Goal: Task Accomplishment & Management: Complete application form

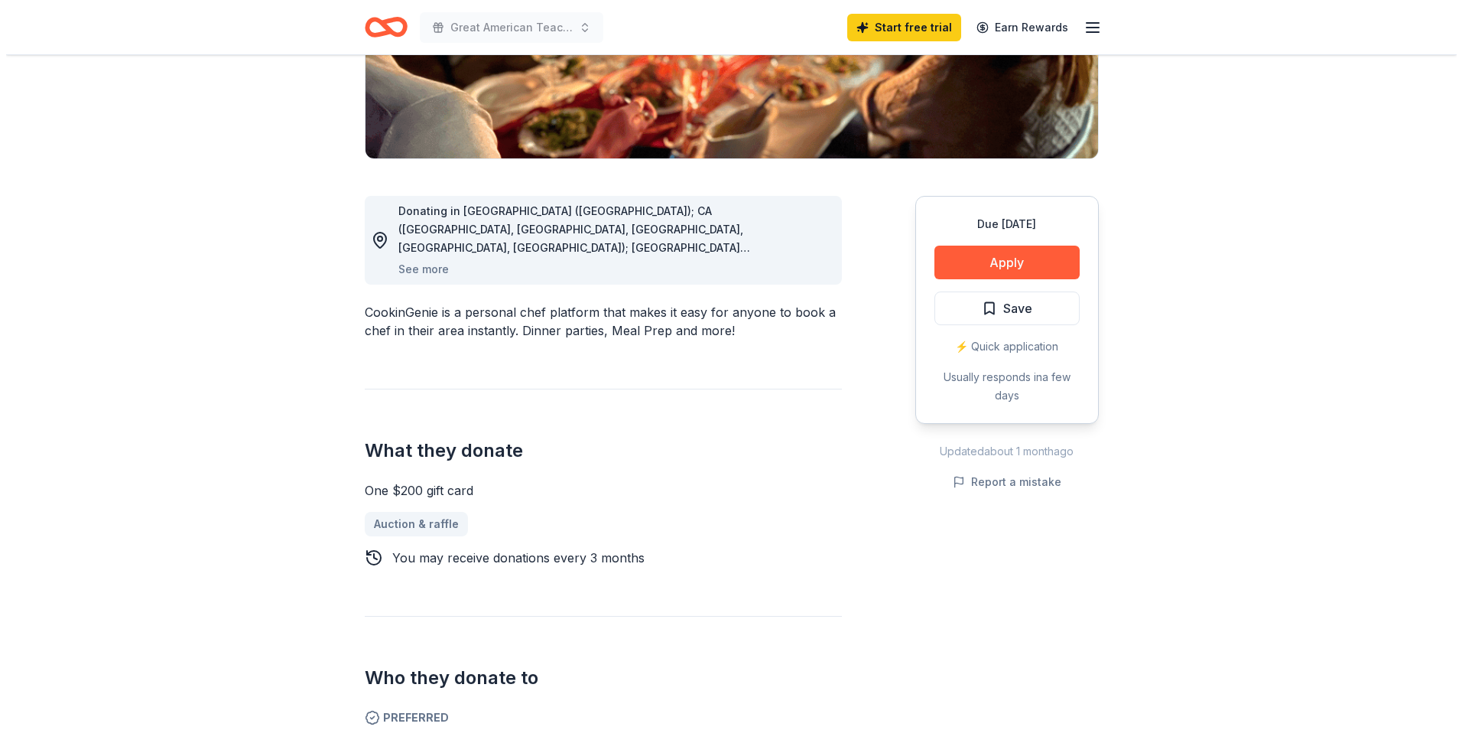
scroll to position [229, 0]
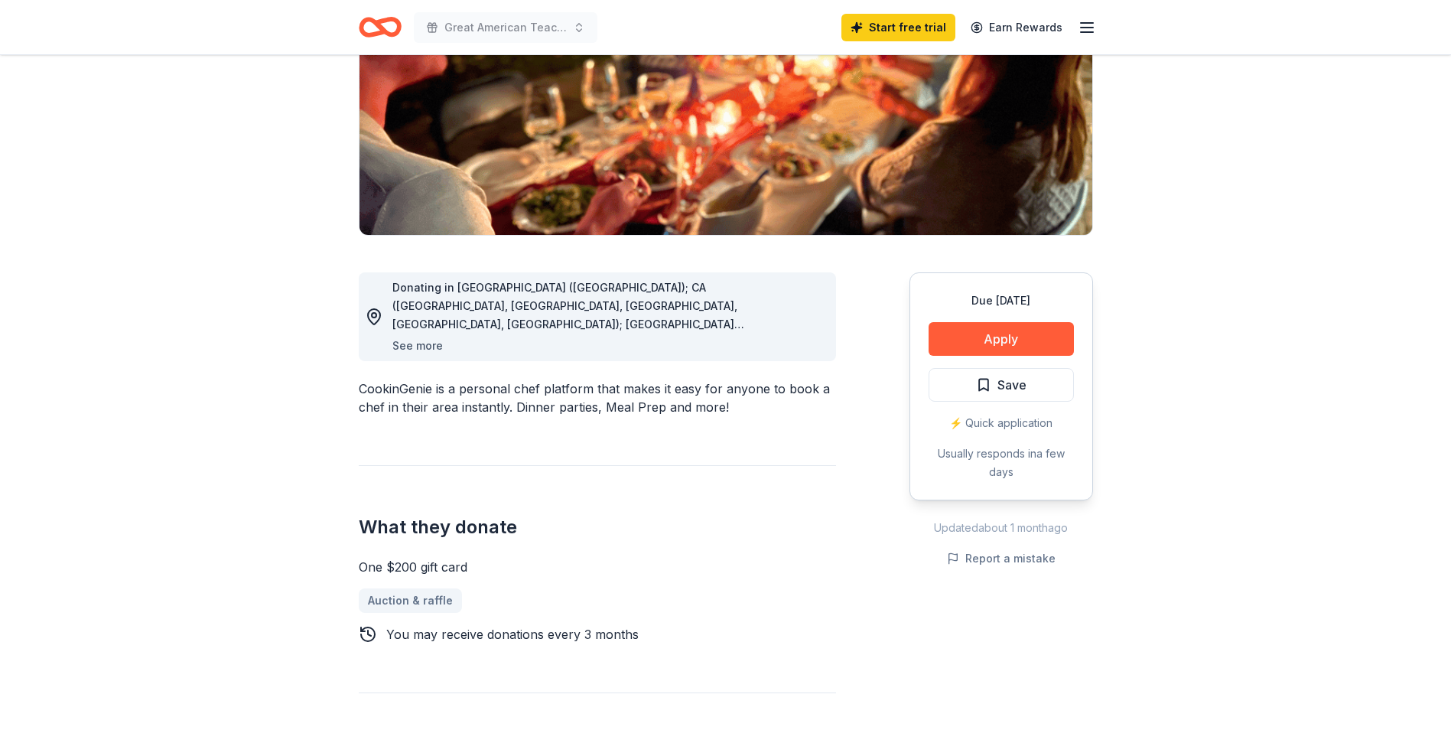
click at [419, 349] on button "See more" at bounding box center [417, 345] width 50 height 18
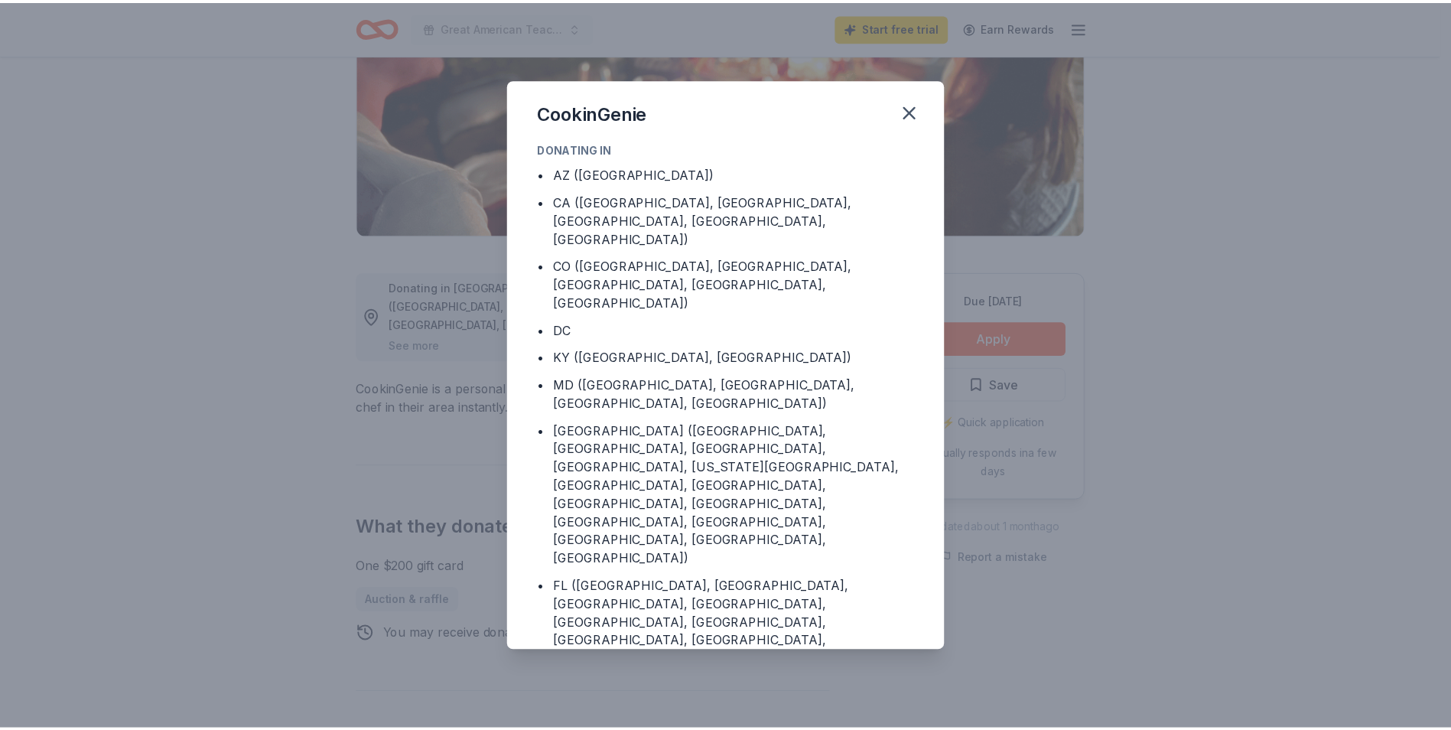
scroll to position [58, 0]
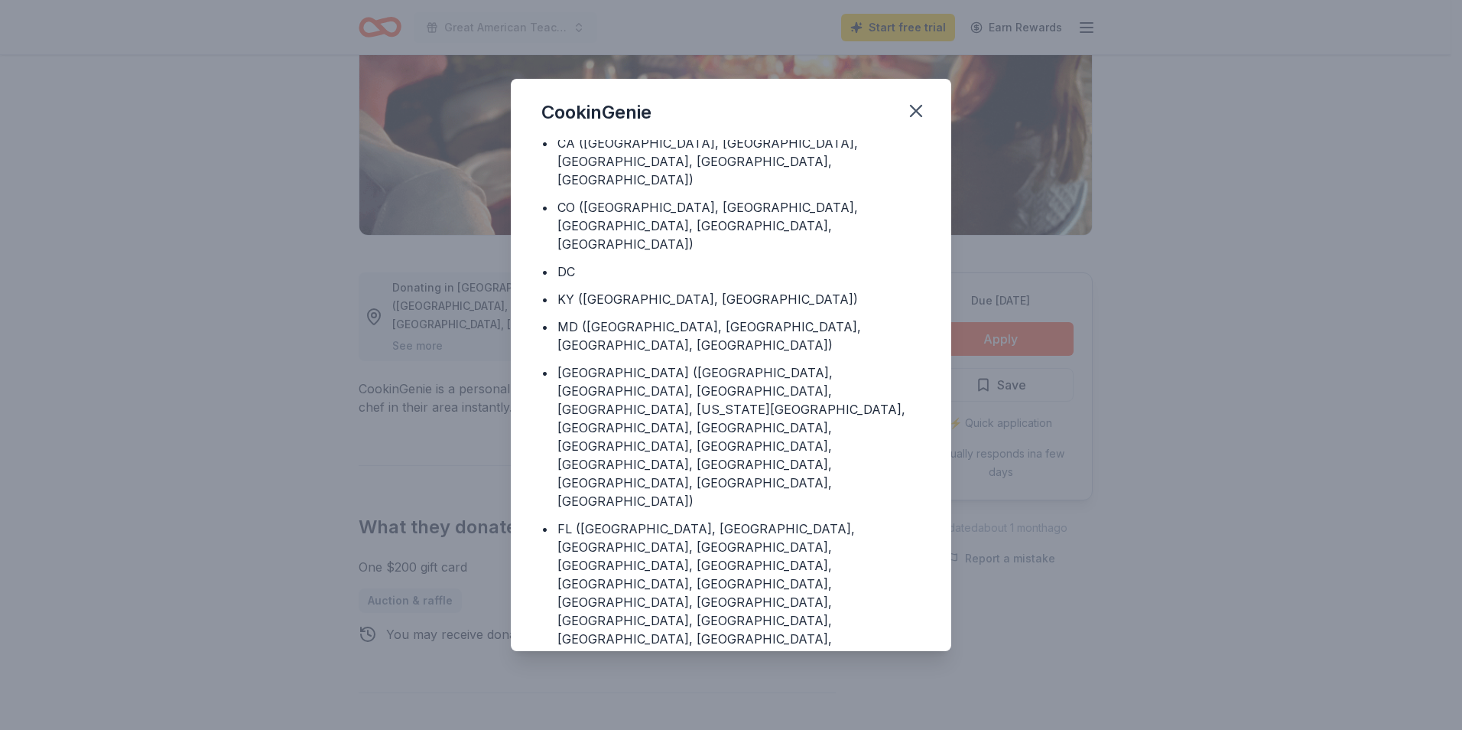
click at [1263, 472] on div "CookinGenie Donating in • AZ (Maricopa County) • CA (Los Angeles County, Rivers…" at bounding box center [731, 365] width 1462 height 730
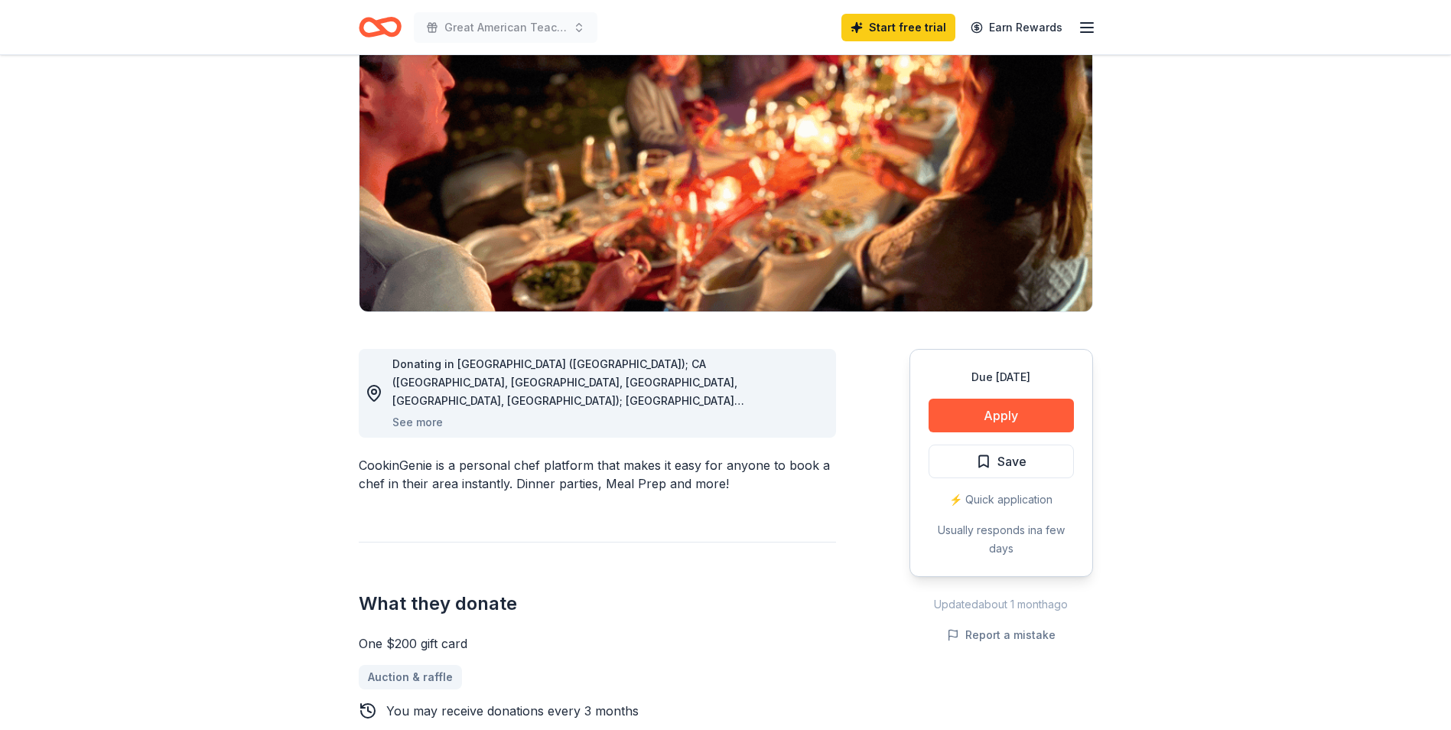
scroll to position [0, 0]
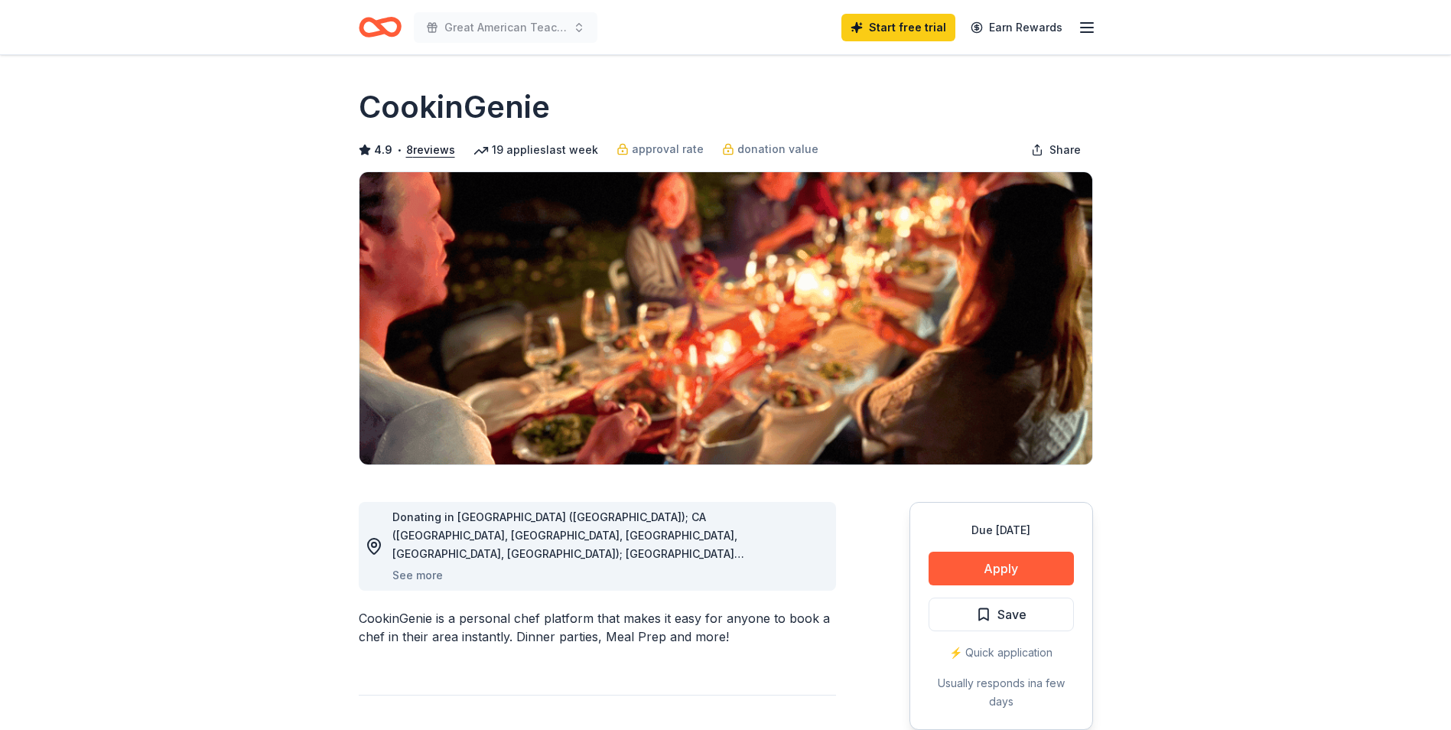
drag, startPoint x: 549, startPoint y: 106, endPoint x: 333, endPoint y: 104, distance: 216.4
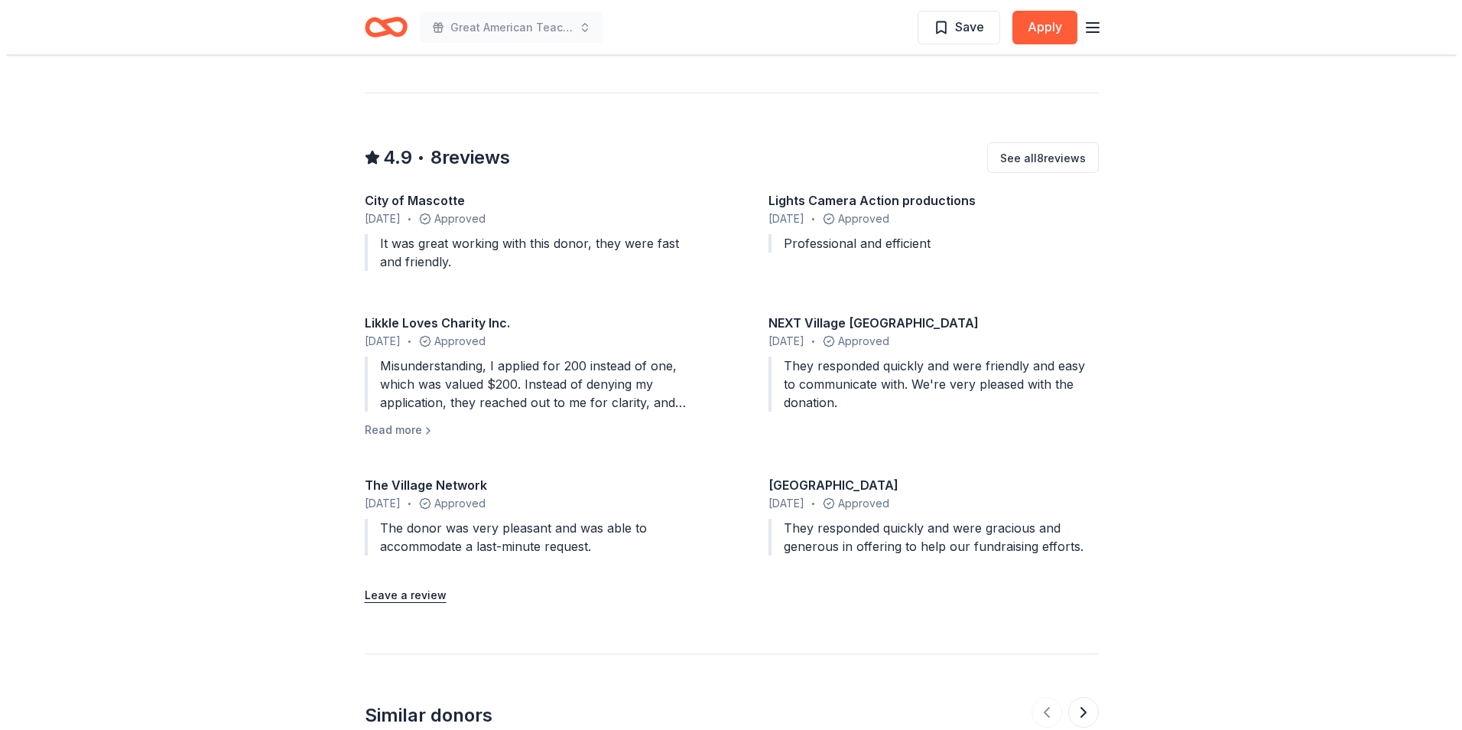
scroll to position [1453, 0]
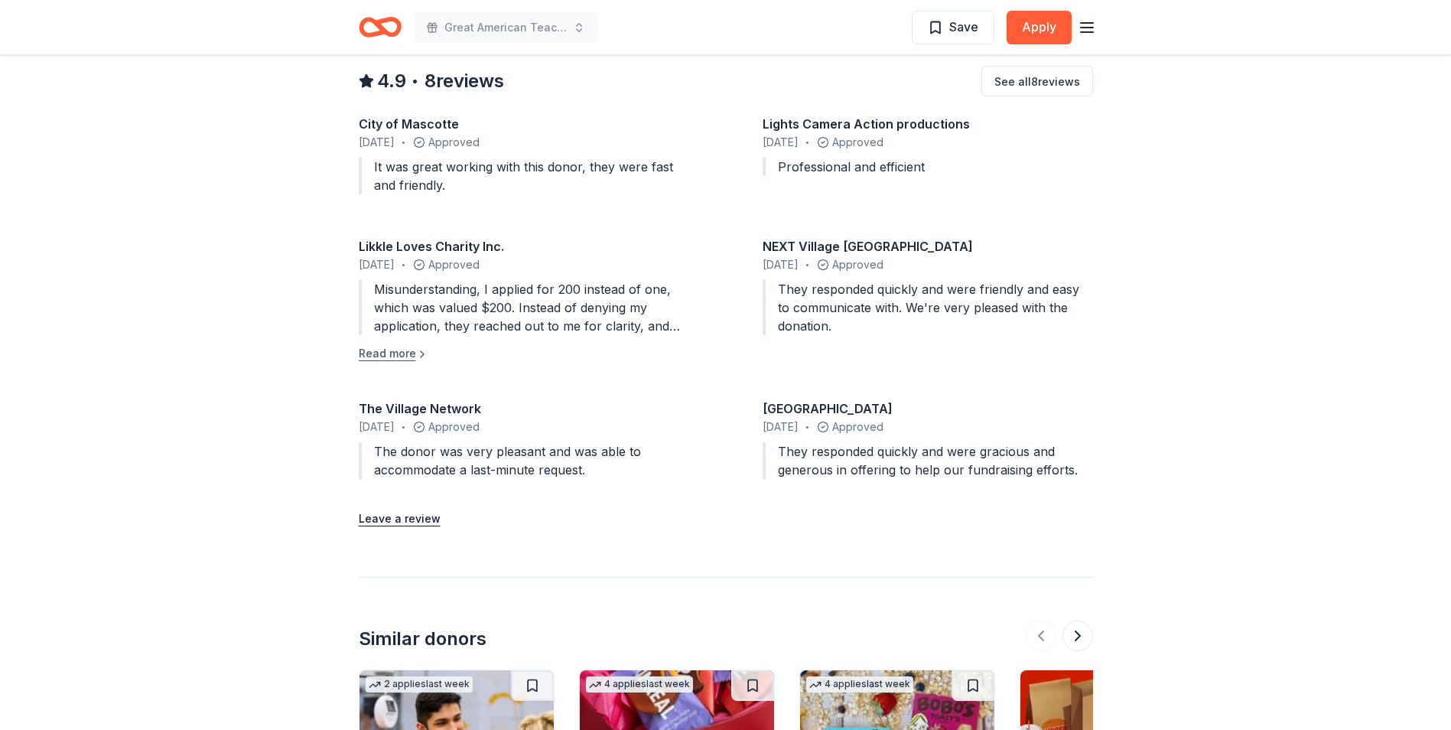
click at [390, 353] on button "Read more" at bounding box center [394, 353] width 70 height 18
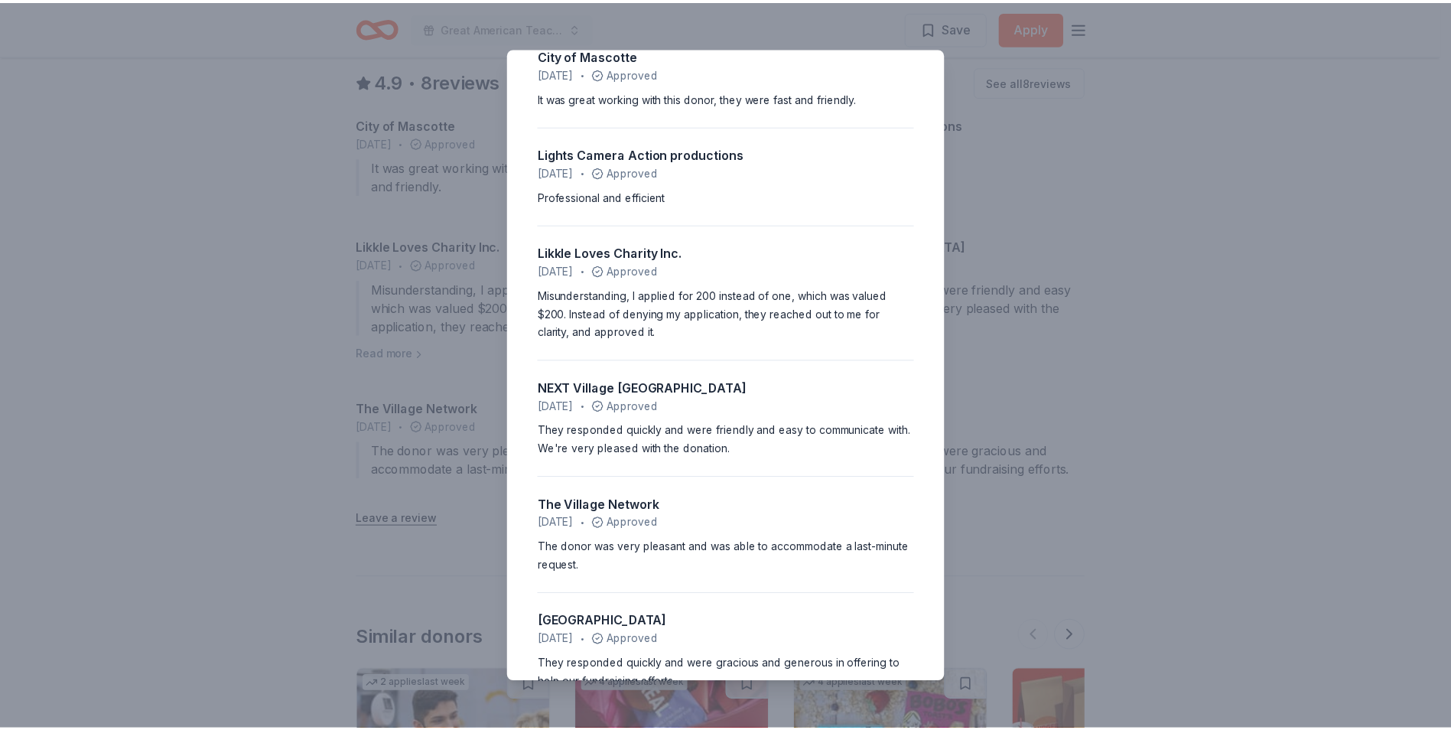
scroll to position [0, 0]
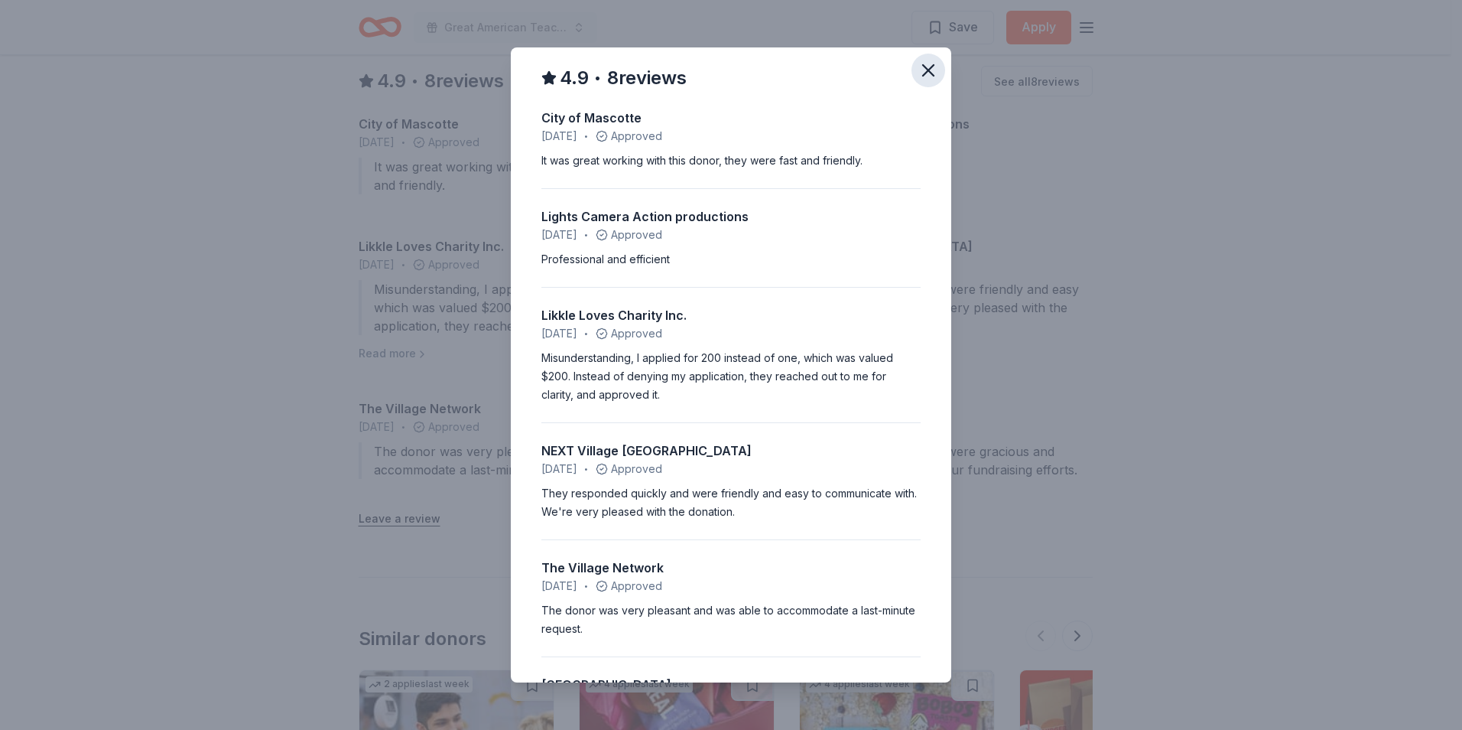
click at [918, 74] on icon "button" at bounding box center [928, 70] width 21 height 21
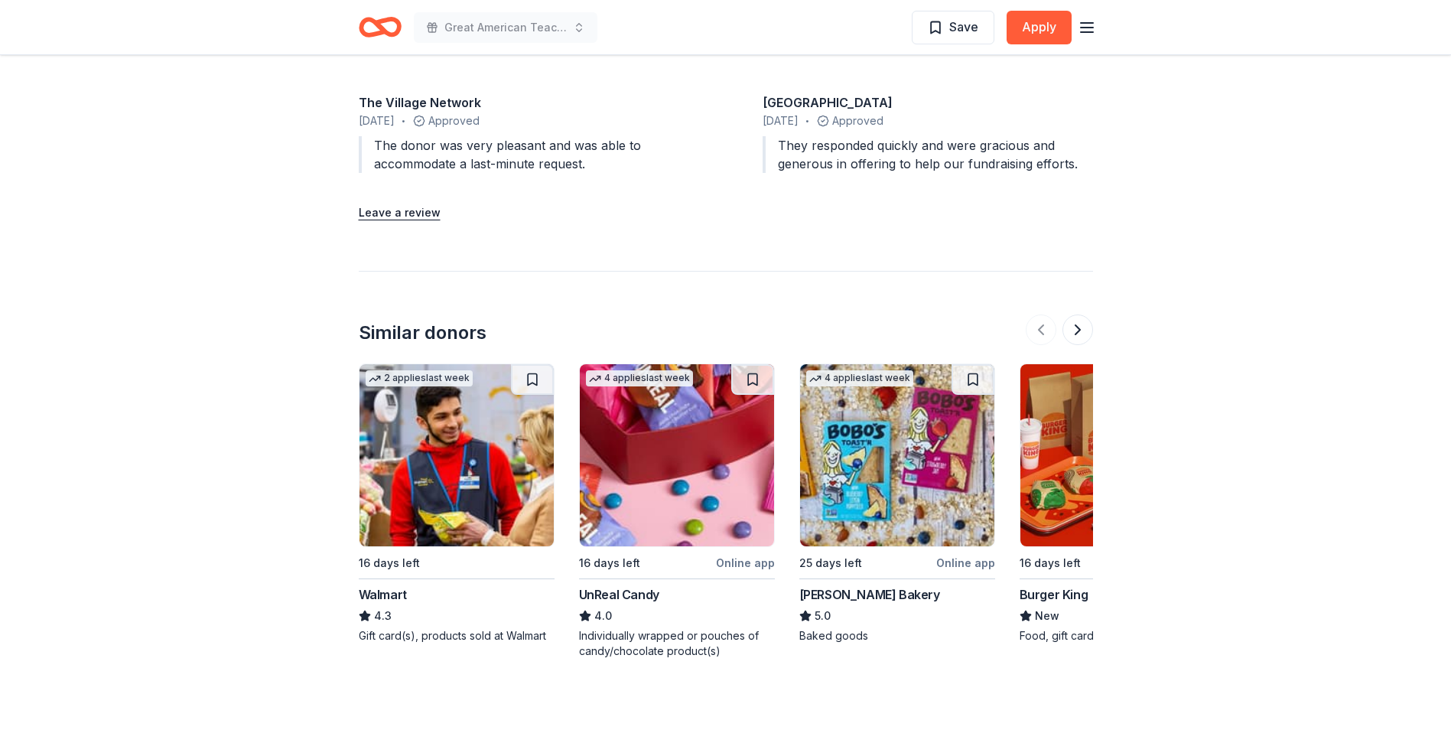
scroll to position [1835, 0]
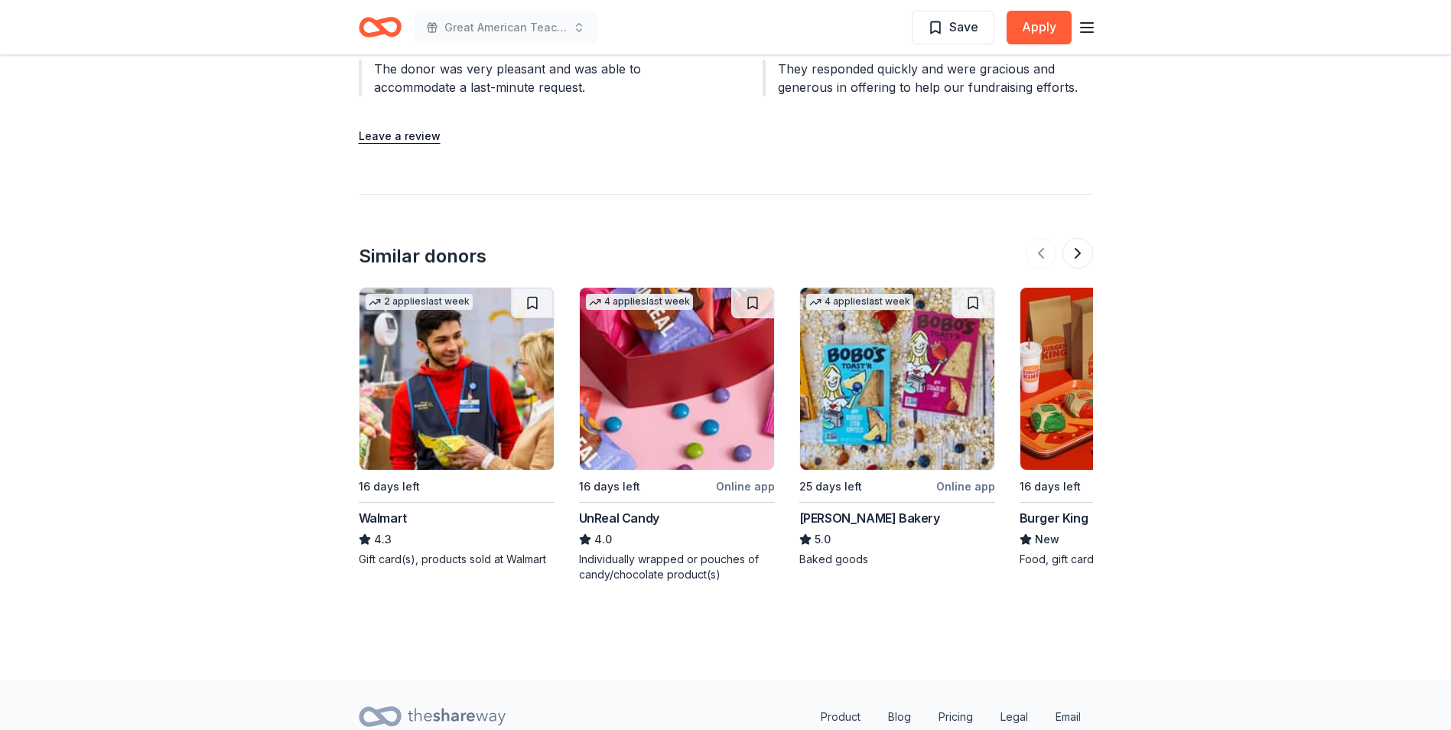
click at [434, 417] on img at bounding box center [456, 379] width 194 height 182
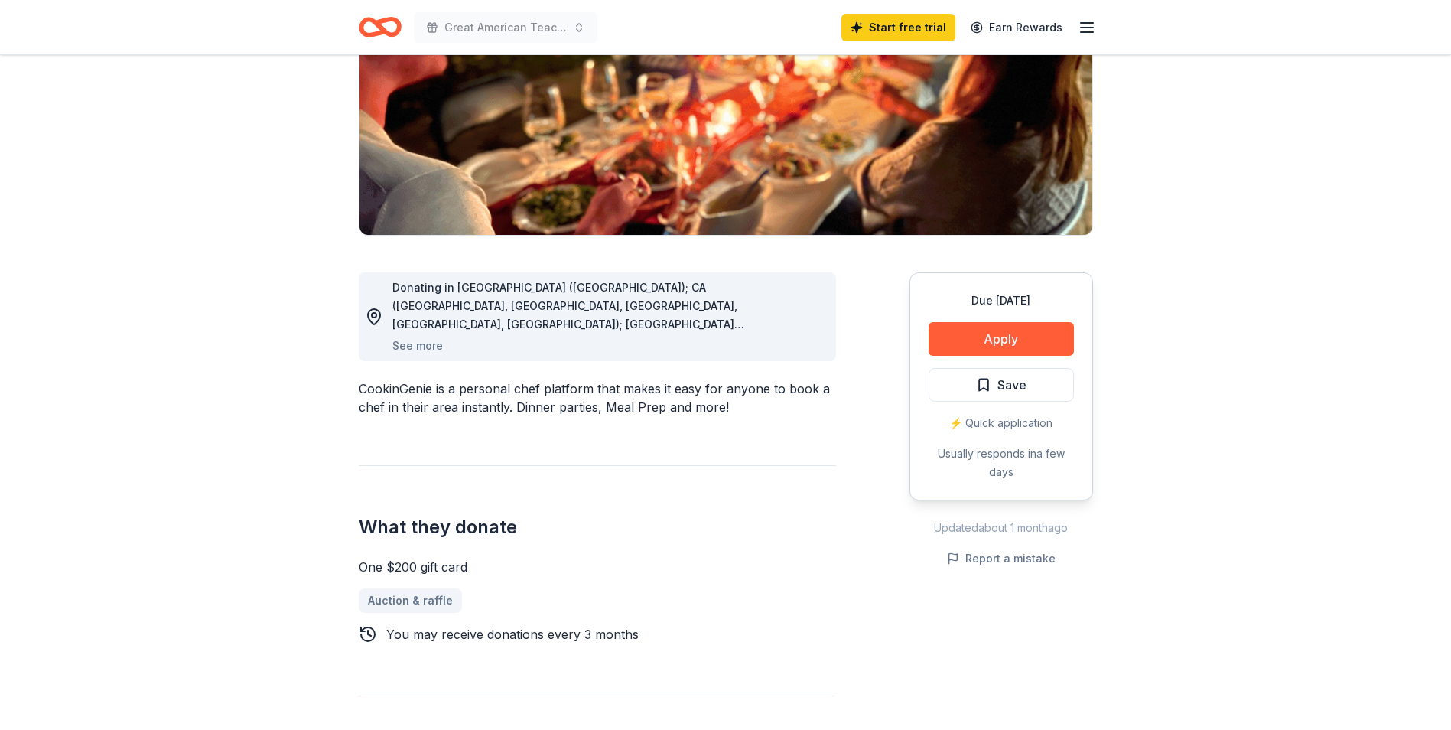
scroll to position [0, 0]
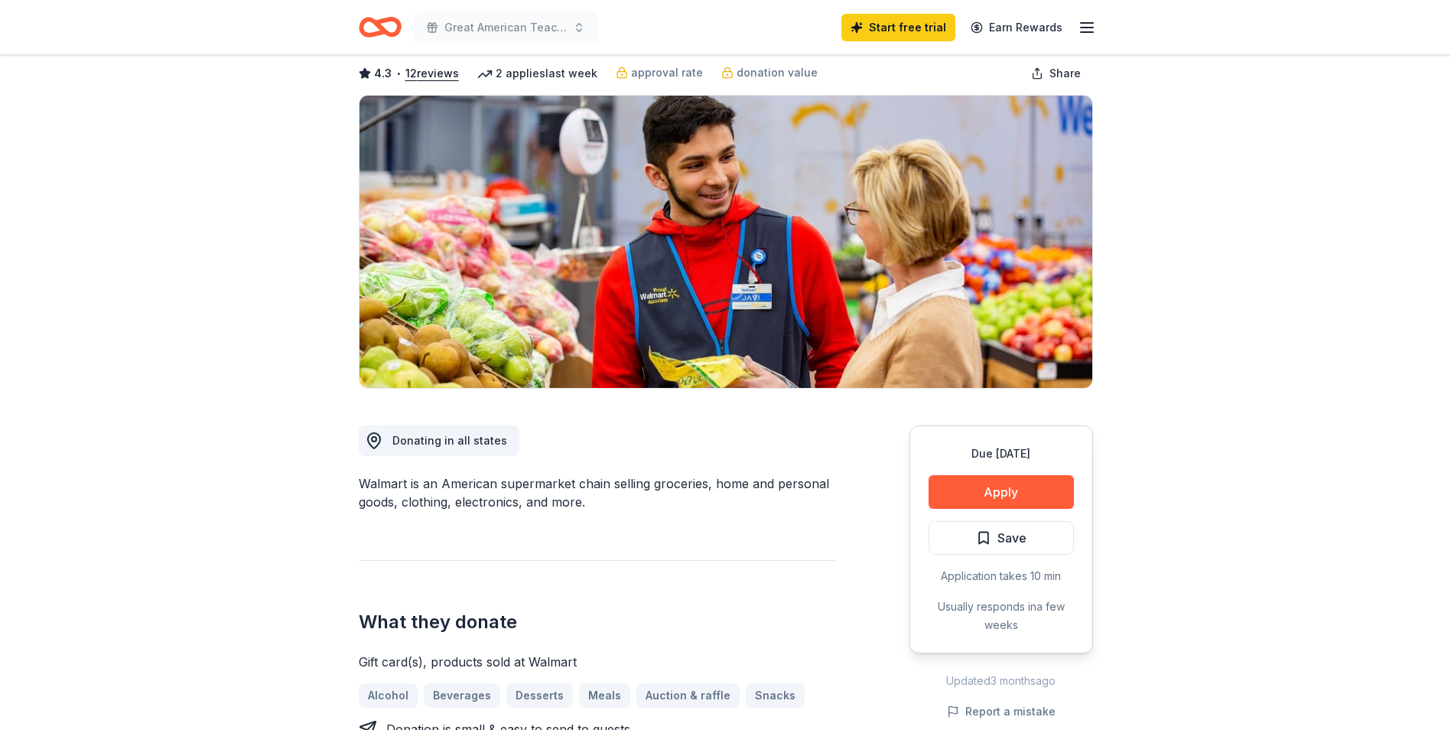
scroll to position [153, 0]
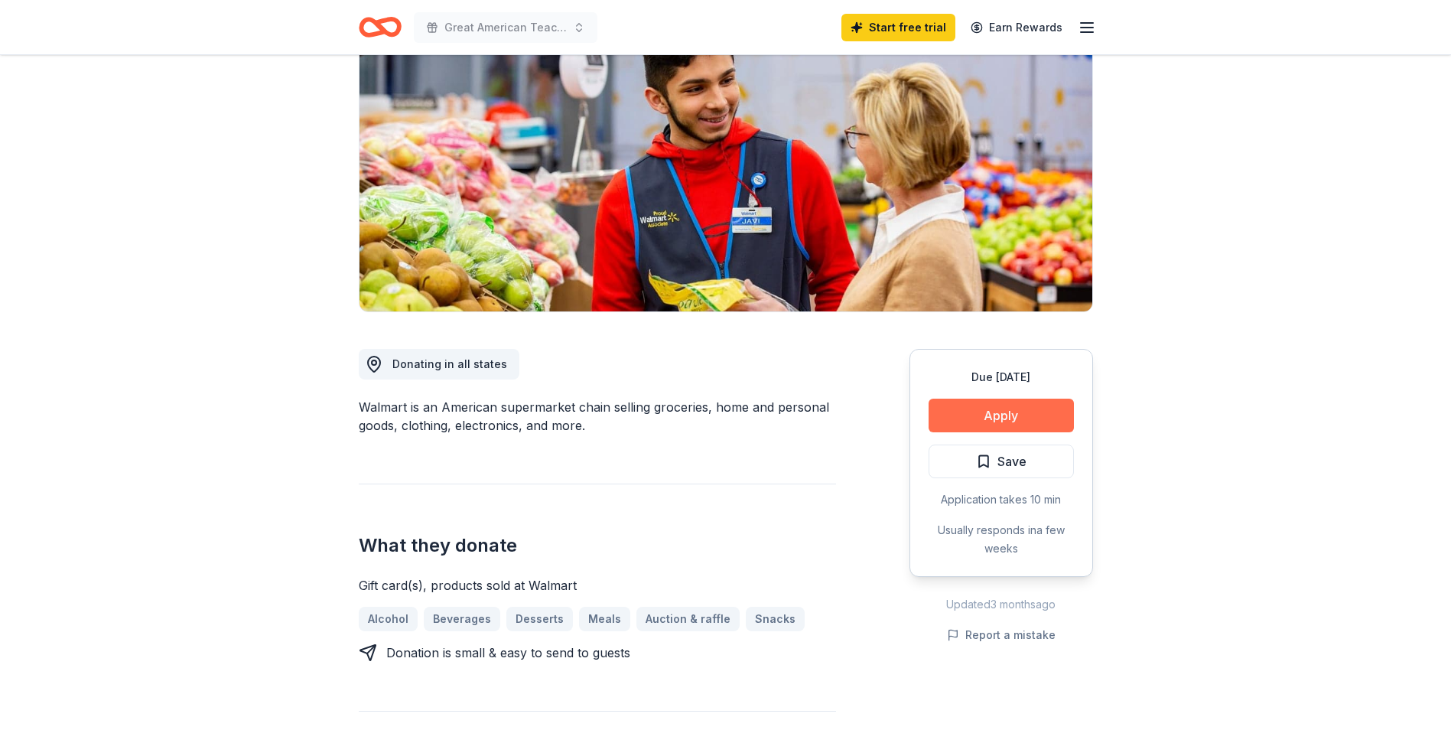
click at [995, 421] on button "Apply" at bounding box center [1000, 415] width 145 height 34
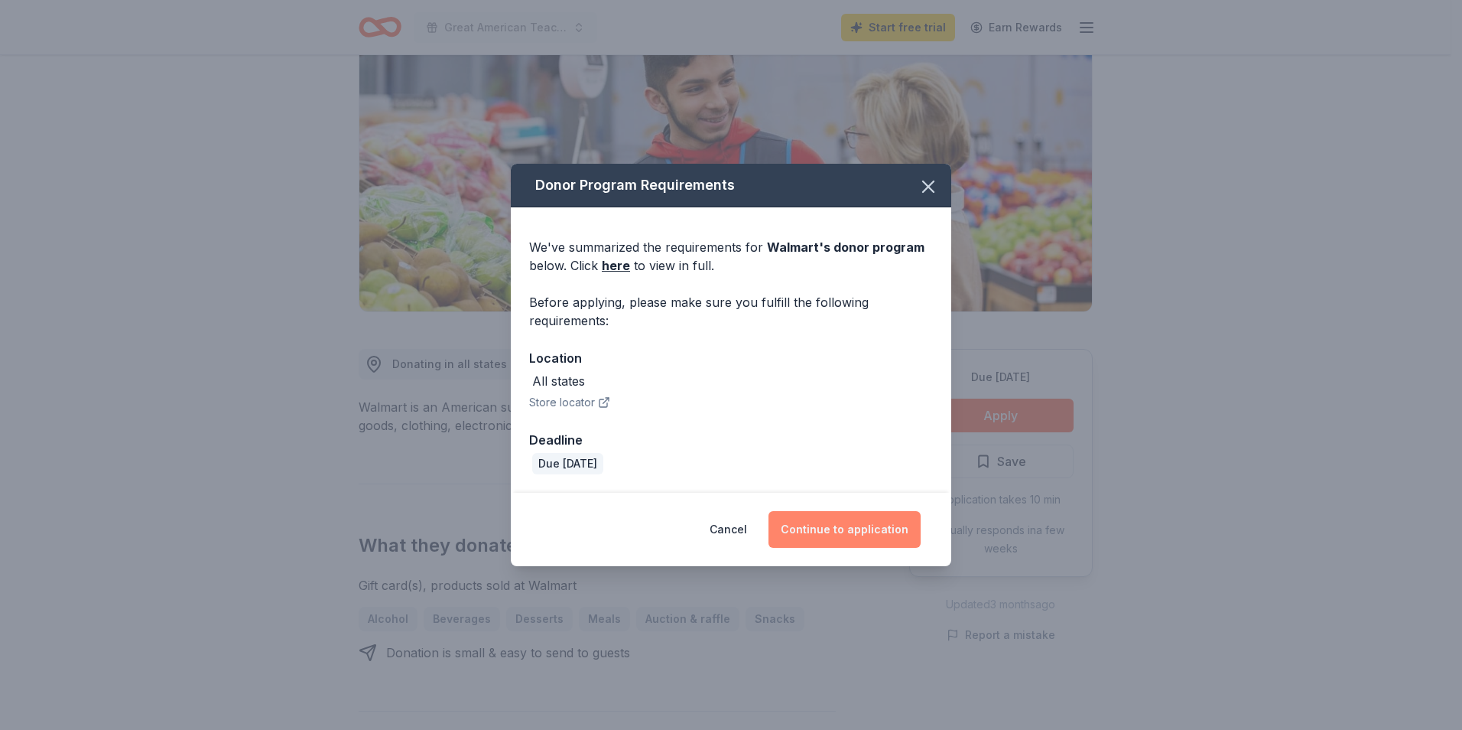
click at [838, 529] on button "Continue to application" at bounding box center [845, 529] width 152 height 37
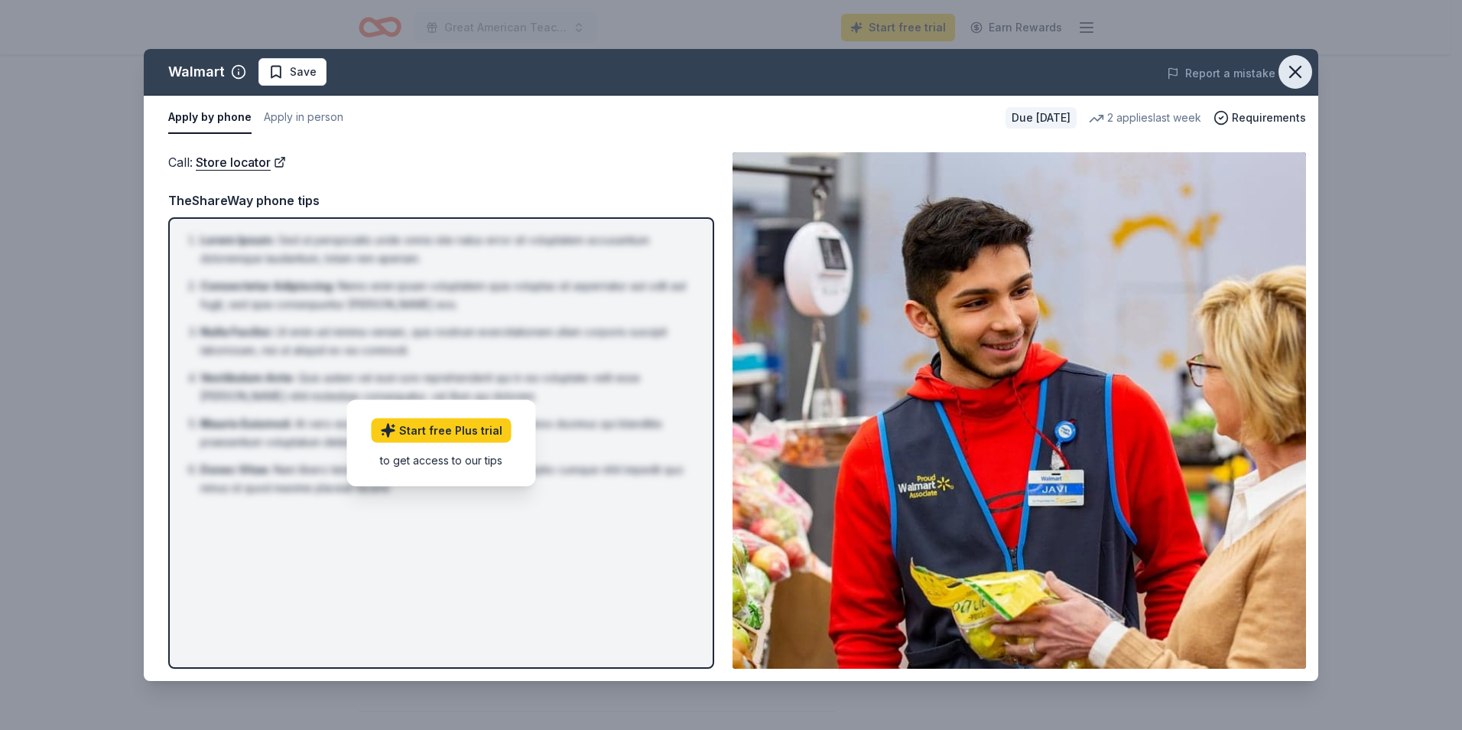
click at [1295, 75] on icon "button" at bounding box center [1295, 71] width 21 height 21
